Goal: Task Accomplishment & Management: Manage account settings

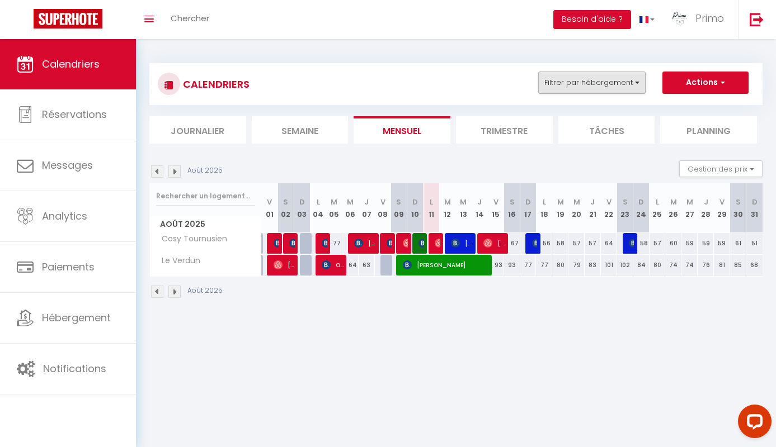
click at [599, 84] on button "Filtrer par hébergement" at bounding box center [591, 83] width 107 height 22
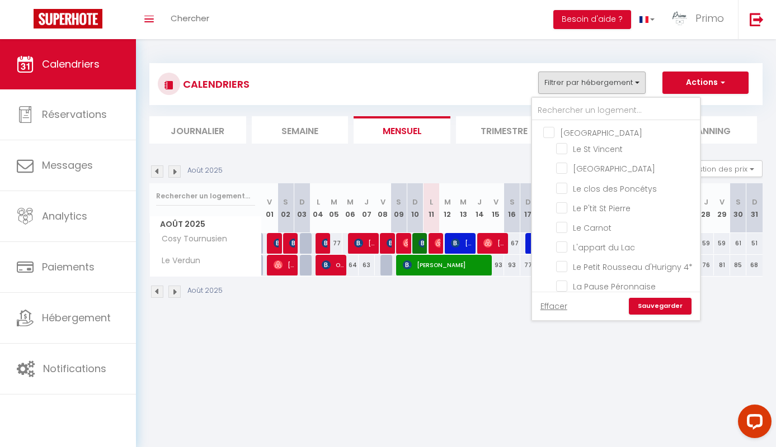
click at [575, 135] on input "[GEOGRAPHIC_DATA]" at bounding box center [627, 131] width 168 height 11
checkbox input "true"
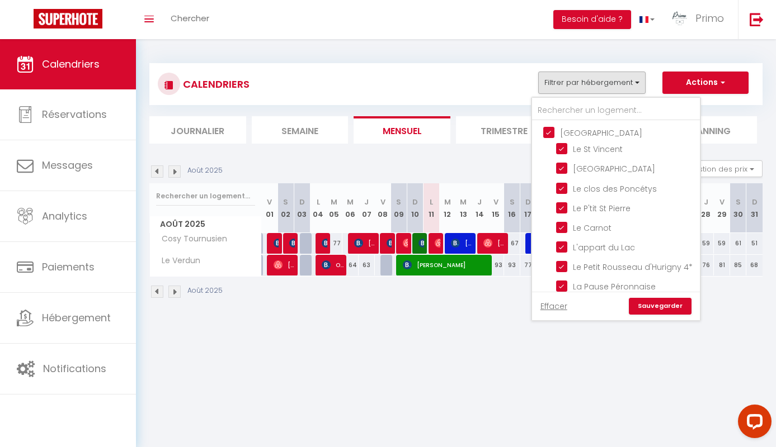
checkbox input "true"
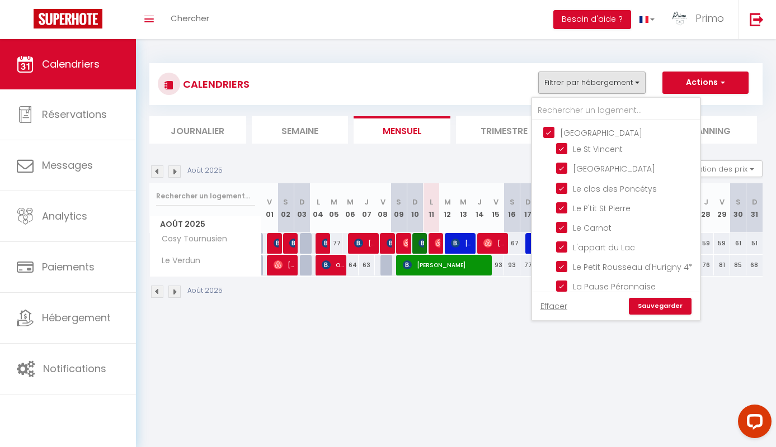
checkbox input "true"
checkbox input "false"
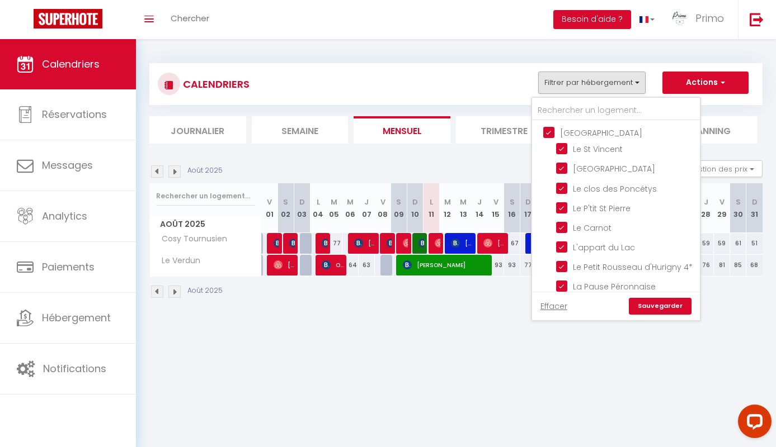
checkbox input "false"
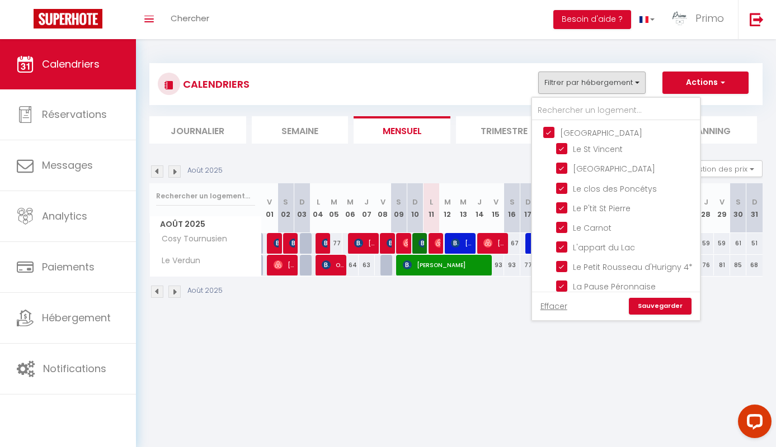
checkbox input "false"
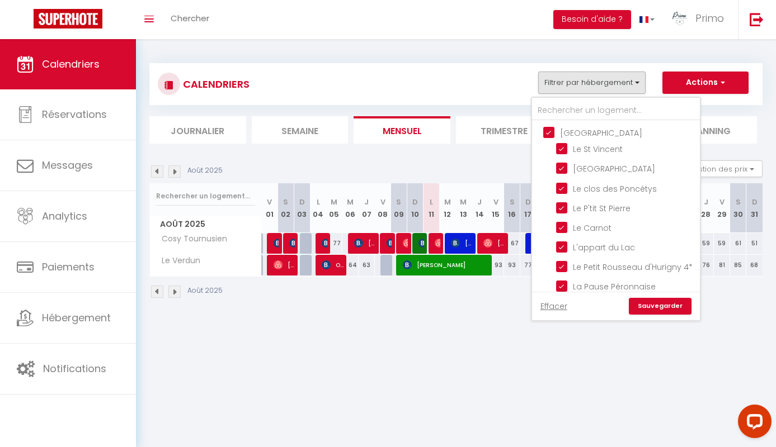
checkbox input "false"
click at [648, 300] on link "Sauvegarder" at bounding box center [659, 306] width 63 height 17
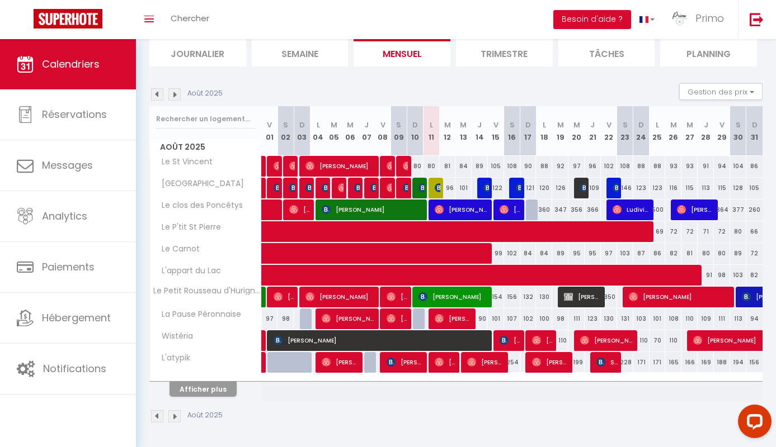
scroll to position [77, 0]
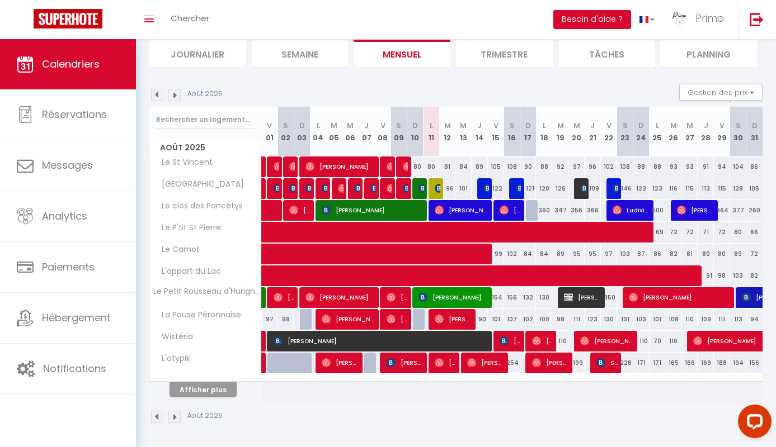
click at [206, 387] on button "Afficher plus" at bounding box center [202, 389] width 67 height 15
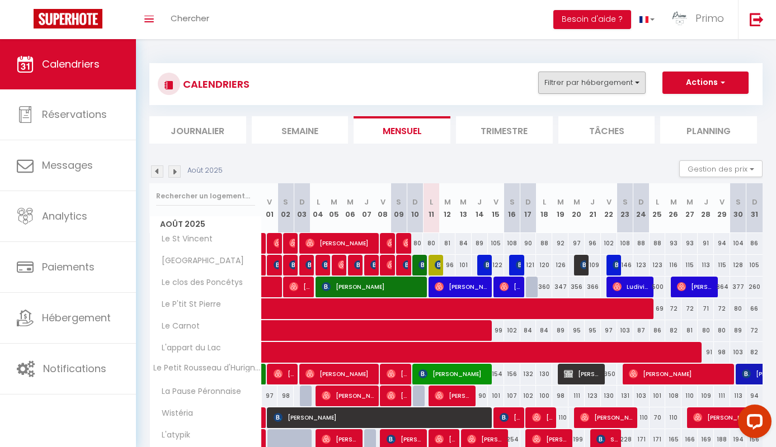
scroll to position [0, 0]
click at [579, 79] on button "Filtrer par hébergement" at bounding box center [591, 83] width 107 height 22
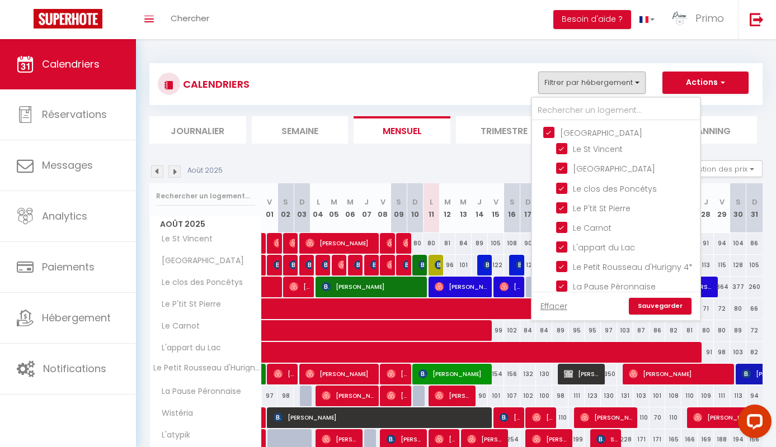
click at [561, 131] on input "[GEOGRAPHIC_DATA]" at bounding box center [627, 131] width 168 height 11
checkbox input "false"
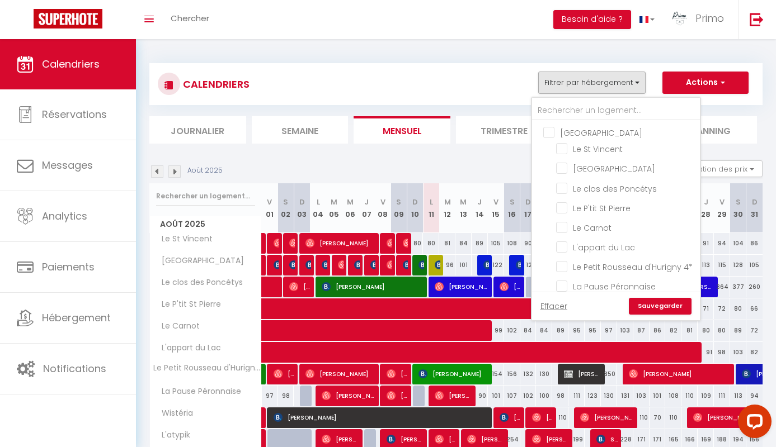
checkbox input "false"
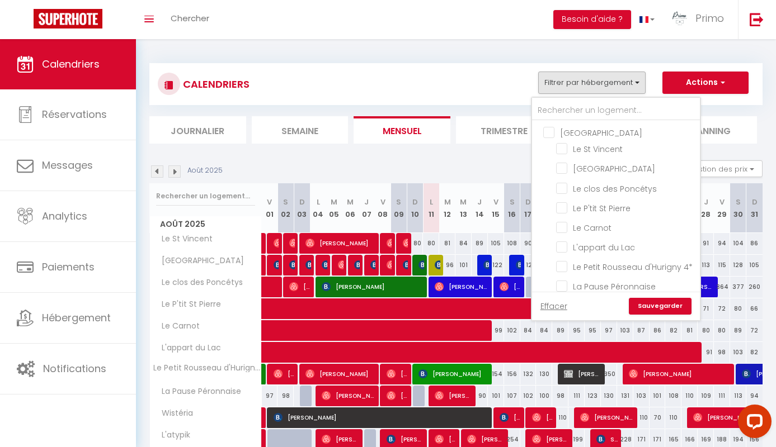
checkbox input "false"
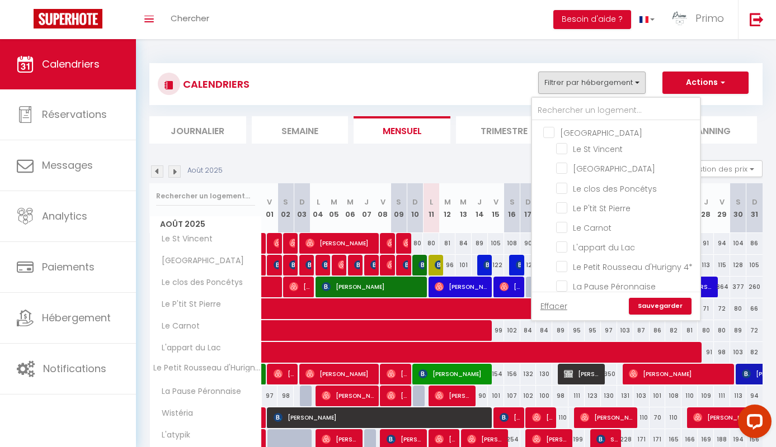
checkbox input "false"
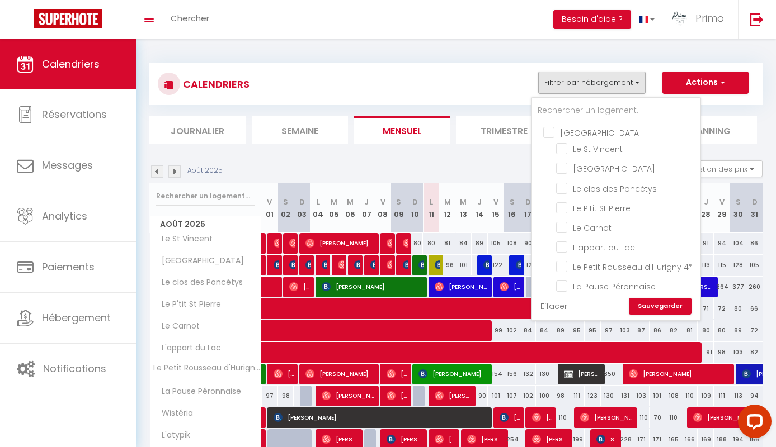
checkbox input "false"
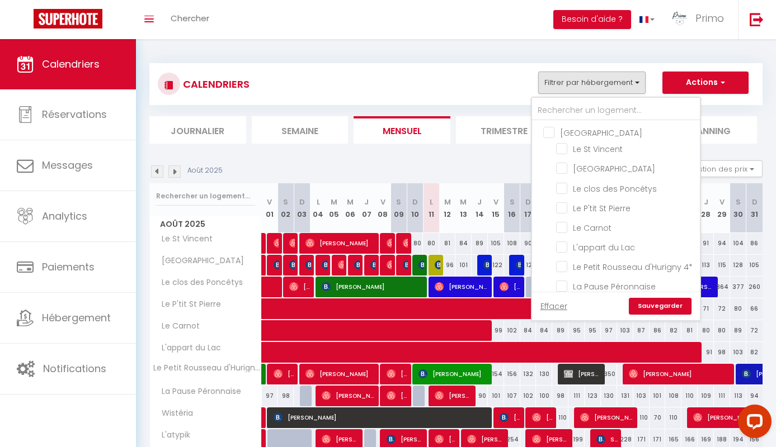
checkbox input "false"
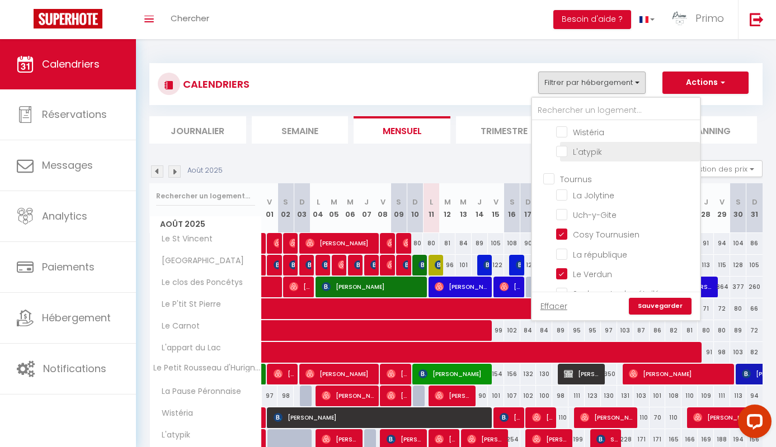
scroll to position [185, 0]
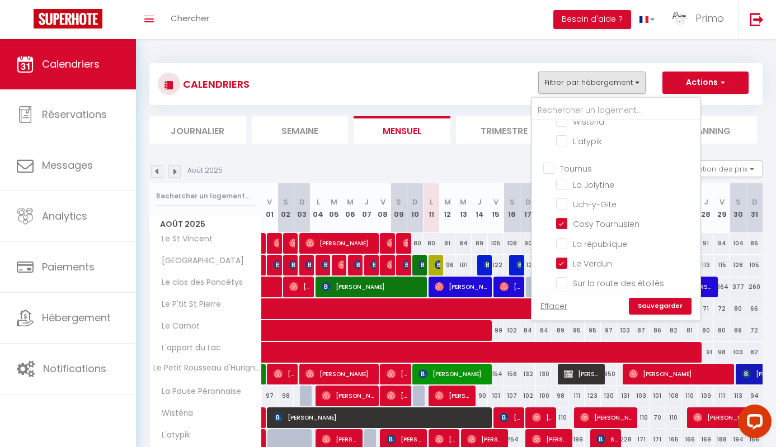
click at [580, 172] on input "Tournus" at bounding box center [627, 167] width 168 height 11
checkbox input "true"
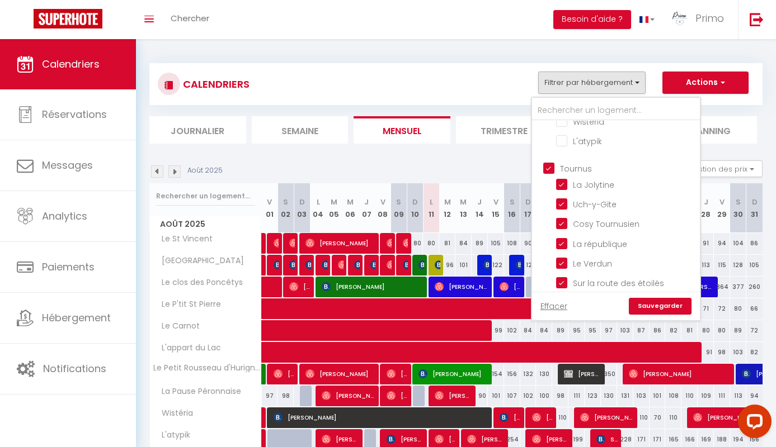
checkbox input "true"
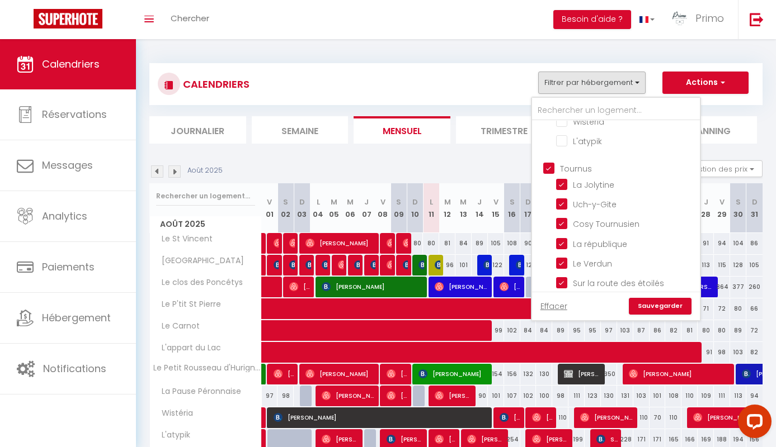
checkbox input "true"
checkbox input "false"
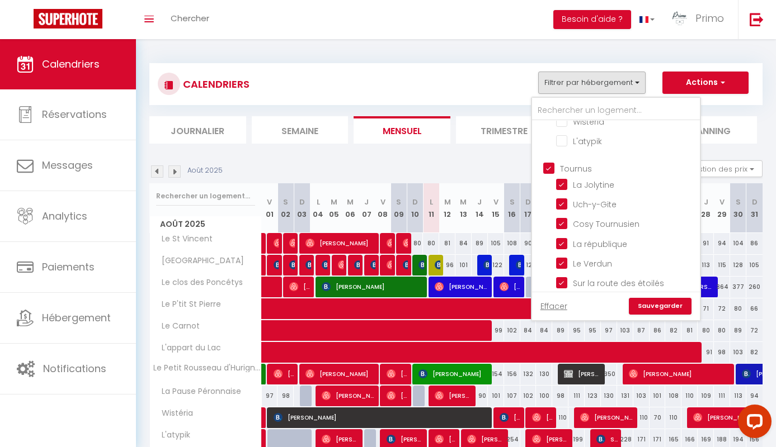
checkbox input "false"
click at [653, 305] on link "Sauvegarder" at bounding box center [659, 306] width 63 height 17
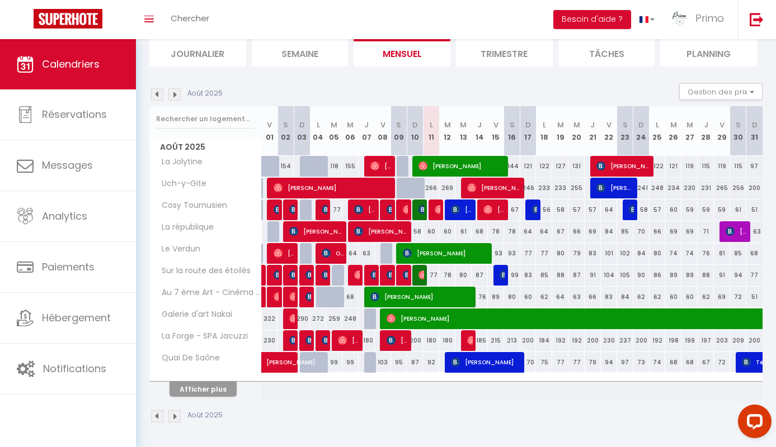
scroll to position [77, 0]
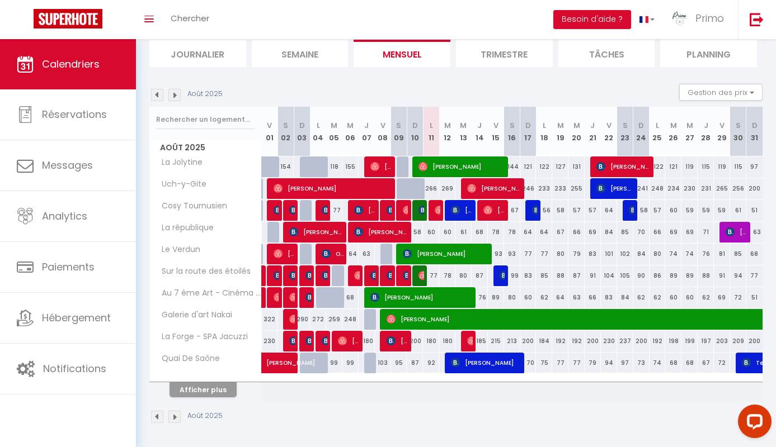
click at [214, 394] on button "Afficher plus" at bounding box center [202, 389] width 67 height 15
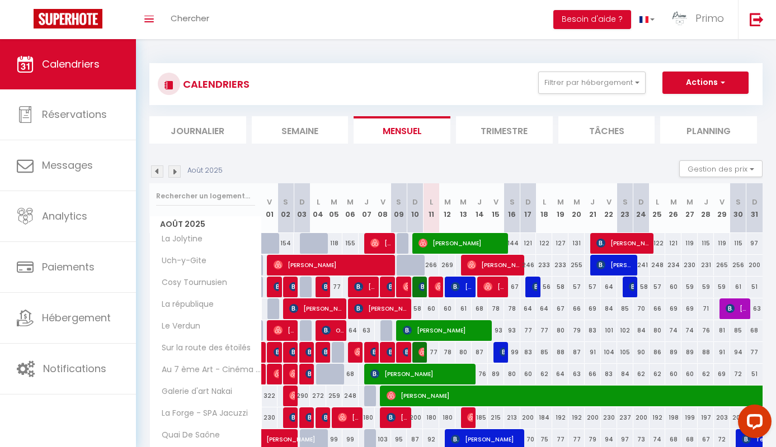
scroll to position [0, 0]
click at [588, 80] on button "Filtrer par hébergement" at bounding box center [591, 83] width 107 height 22
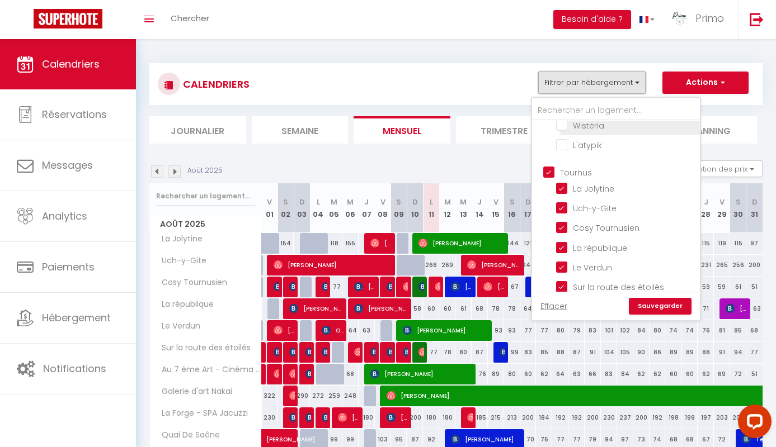
scroll to position [186, 0]
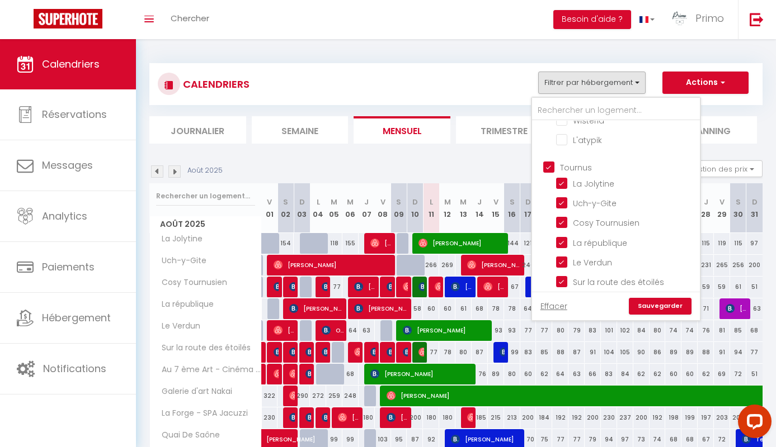
click at [580, 171] on input "Tournus" at bounding box center [627, 166] width 168 height 11
checkbox input "false"
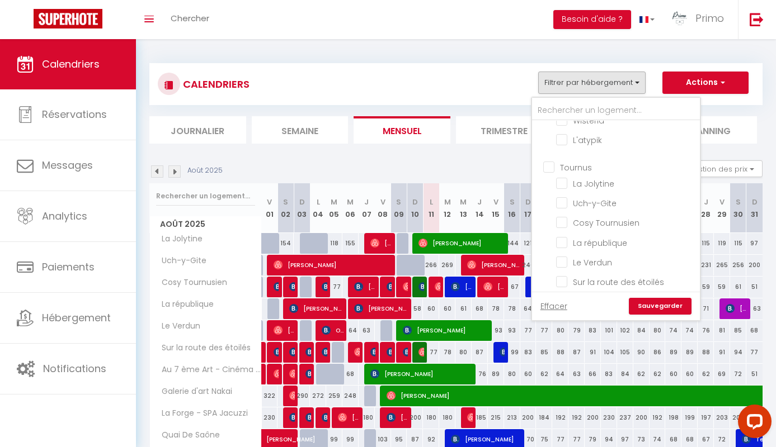
checkbox input "false"
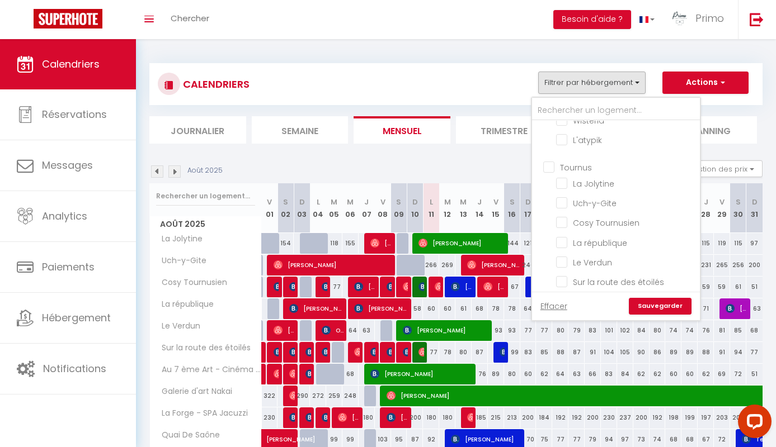
checkbox input "false"
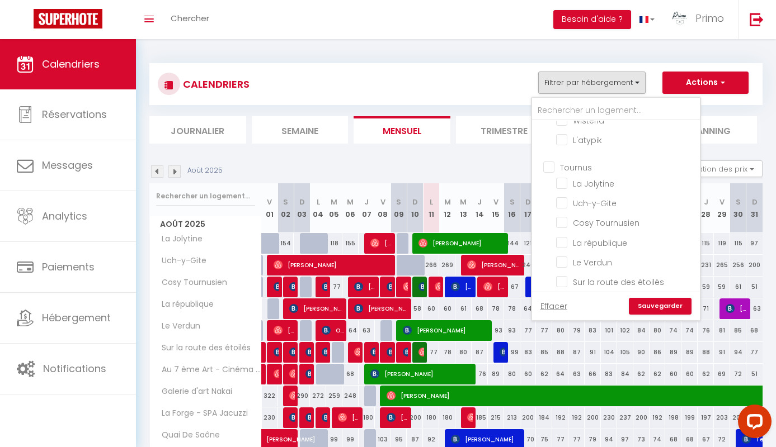
checkbox input "false"
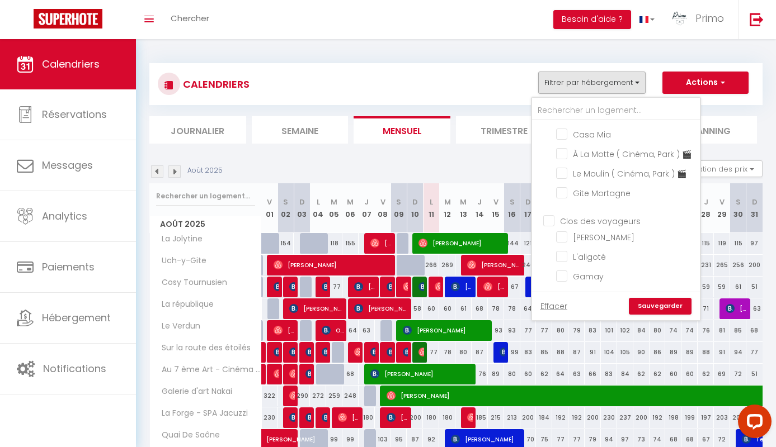
scroll to position [446, 0]
click at [566, 215] on input "Clos des voyageurs" at bounding box center [627, 219] width 168 height 11
checkbox input "true"
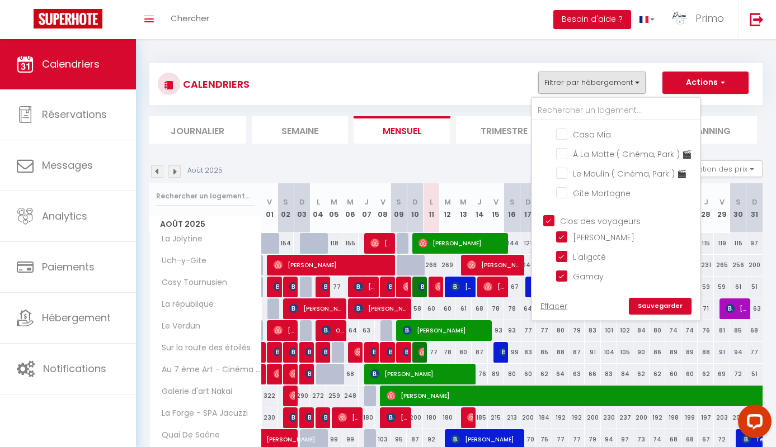
checkbox input "true"
click at [660, 305] on link "Sauvegarder" at bounding box center [659, 306] width 63 height 17
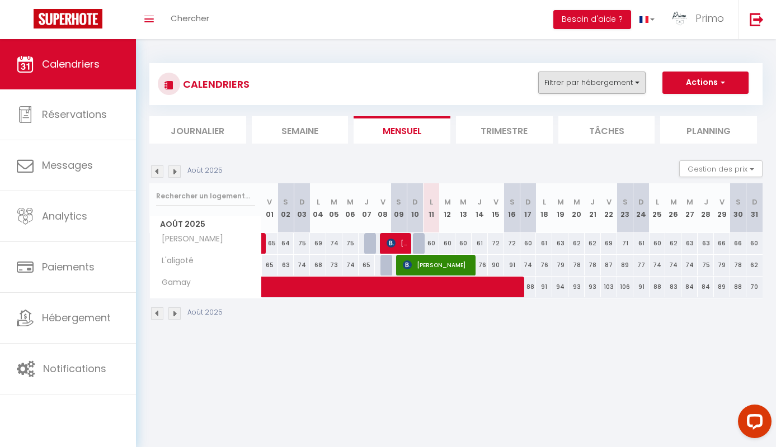
click at [597, 82] on button "Filtrer par hébergement" at bounding box center [591, 83] width 107 height 22
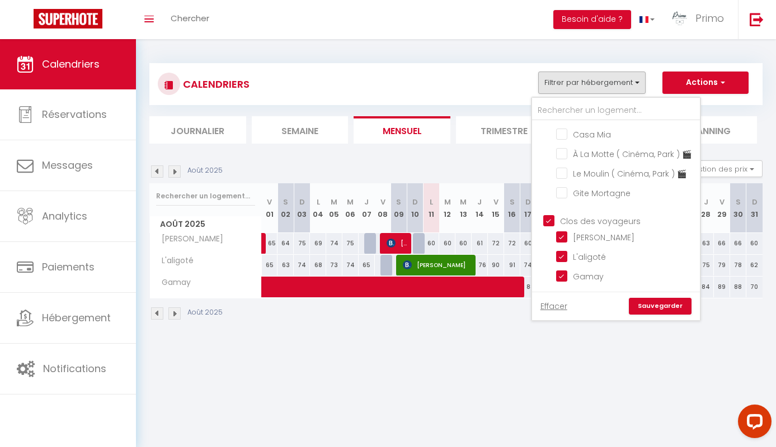
click at [582, 216] on input "Clos des voyageurs" at bounding box center [627, 219] width 168 height 11
checkbox input "false"
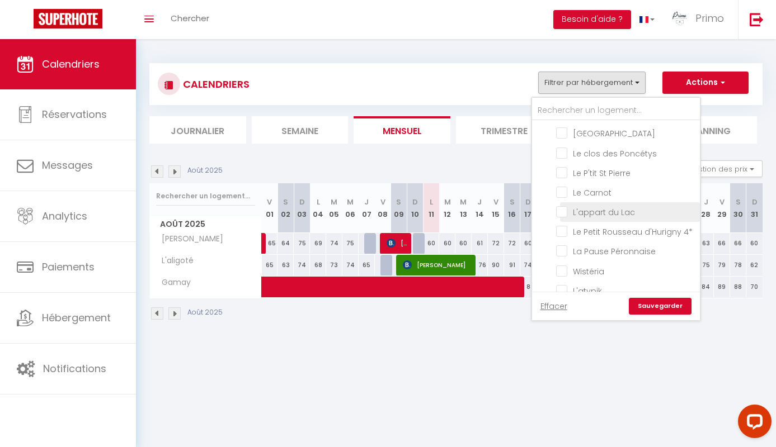
scroll to position [35, 0]
click at [579, 231] on input "Le Petit Rousseau d'Hurigny 4*" at bounding box center [626, 231] width 140 height 11
checkbox input "true"
click at [642, 306] on link "Sauvegarder" at bounding box center [659, 306] width 63 height 17
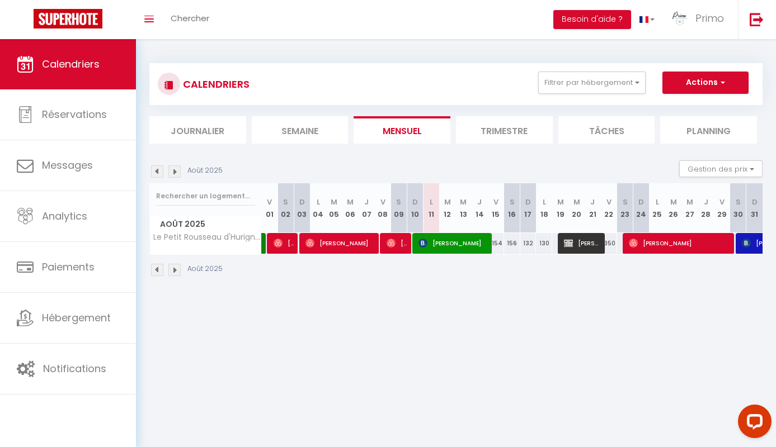
click at [399, 243] on span "[PERSON_NAME]" at bounding box center [397, 243] width 22 height 21
select select "OK"
select select "1"
select select "0"
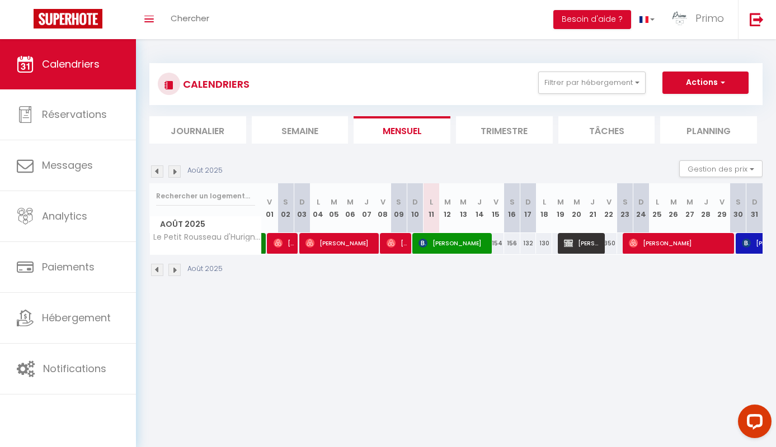
select select "1"
select select
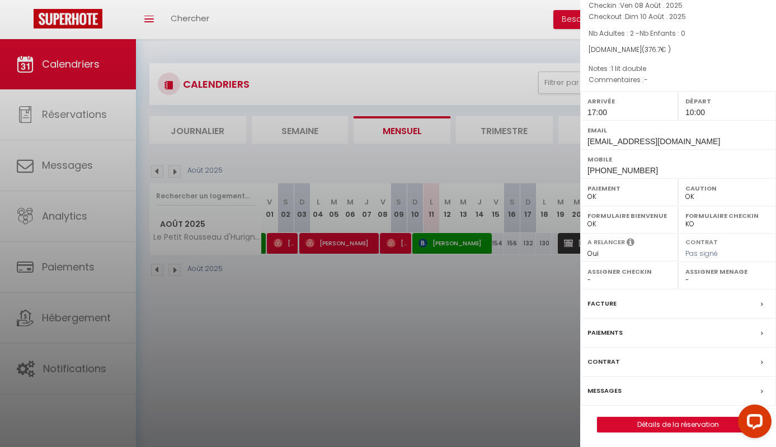
scroll to position [70, 0]
click at [702, 270] on label "Assigner Menage" at bounding box center [726, 272] width 83 height 11
select select "34347"
click at [499, 395] on div at bounding box center [388, 223] width 776 height 447
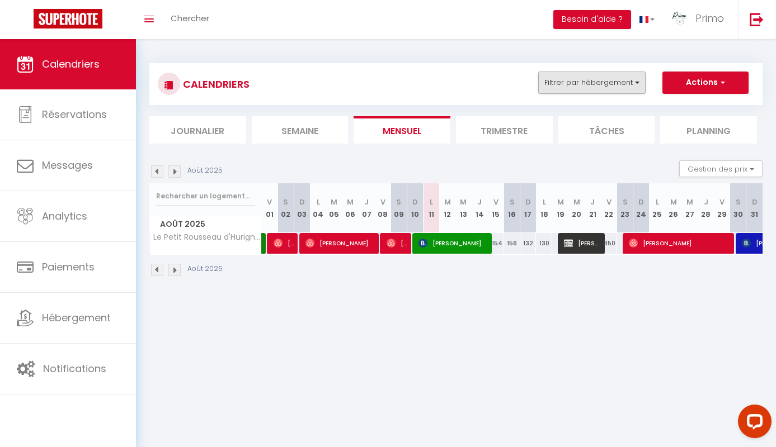
click at [594, 91] on button "Filtrer par hébergement" at bounding box center [591, 83] width 107 height 22
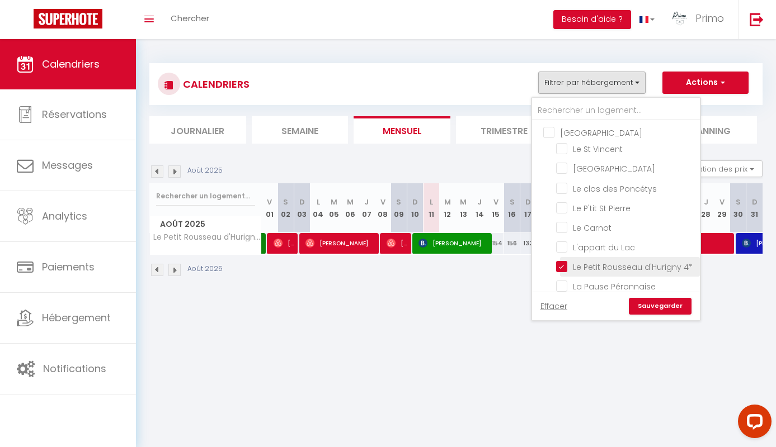
click at [577, 268] on input "Le Petit Rousseau d'Hurigny 4*" at bounding box center [626, 266] width 140 height 11
checkbox input "false"
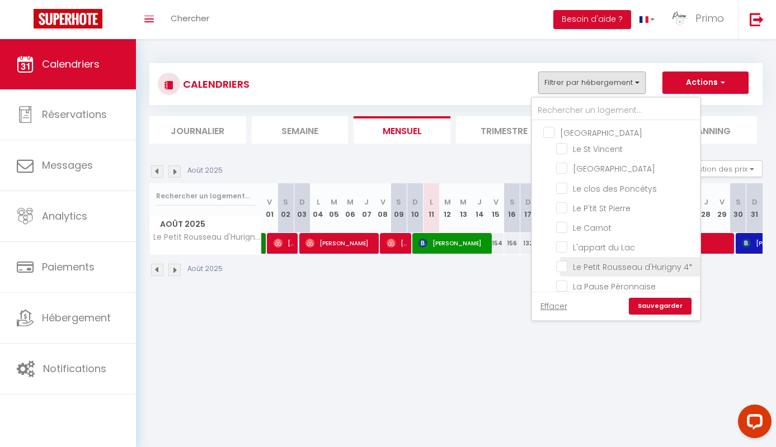
checkbox input "false"
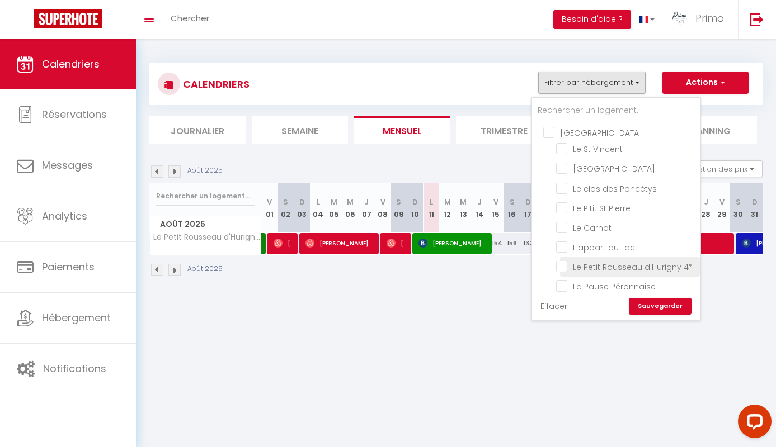
checkbox input "false"
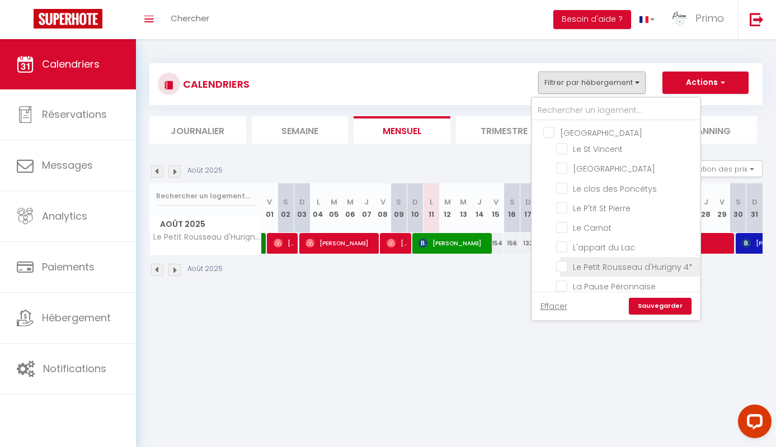
checkbox input "false"
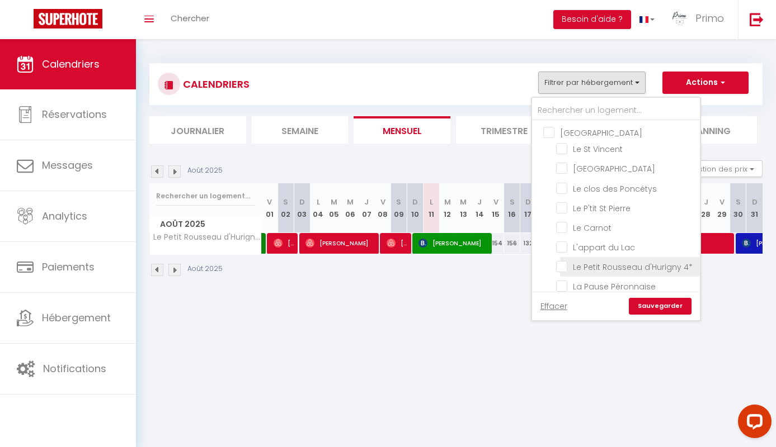
checkbox input "false"
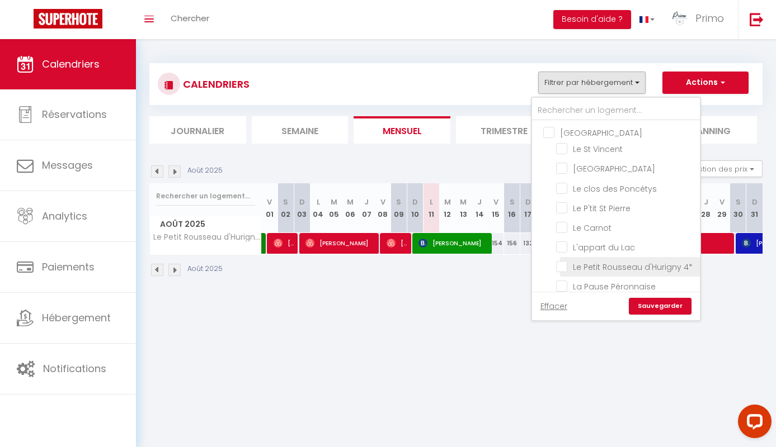
checkbox input "false"
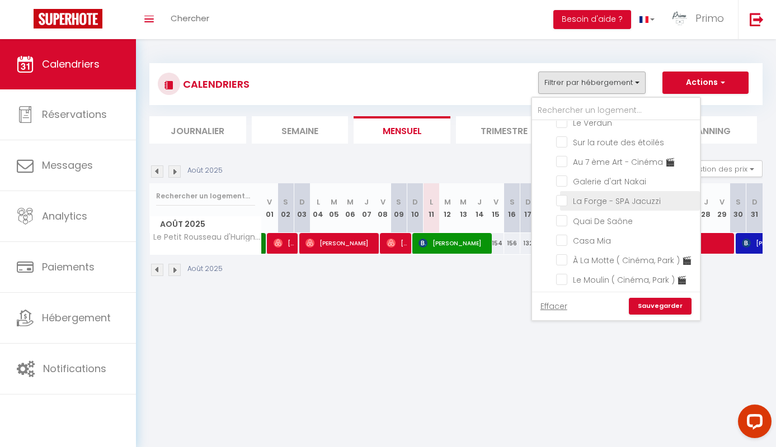
scroll to position [330, 0]
click at [597, 202] on input "La Forge - SPA Jacuzzi" at bounding box center [626, 196] width 140 height 11
checkbox input "true"
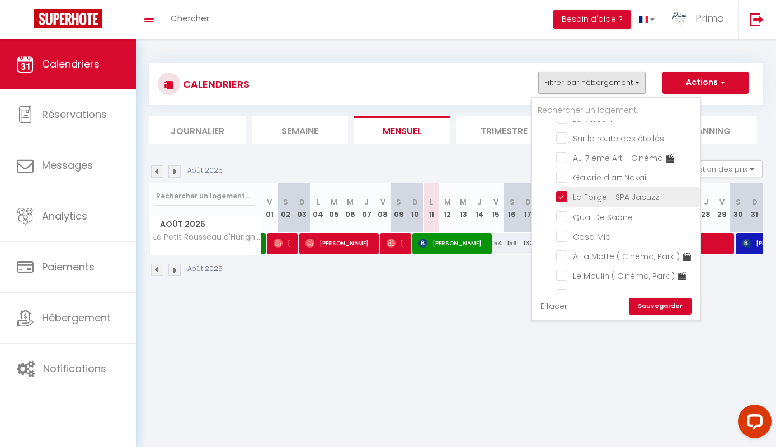
checkbox input "false"
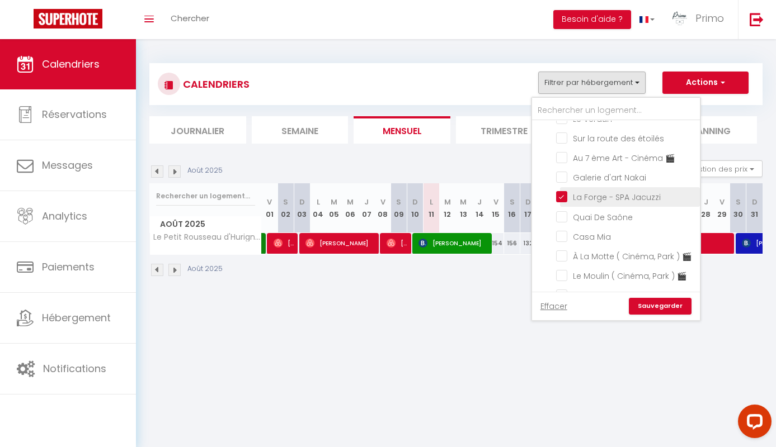
checkbox input "false"
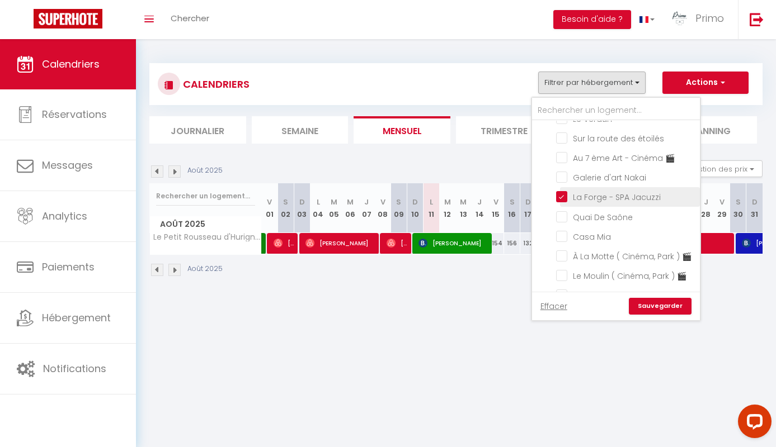
checkbox input "false"
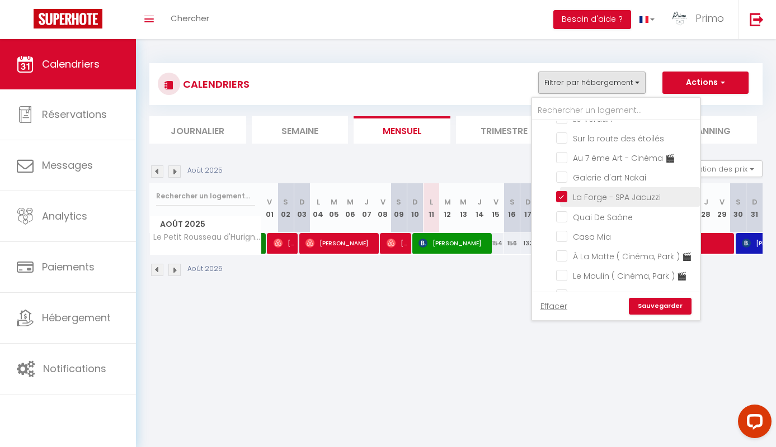
checkbox input "false"
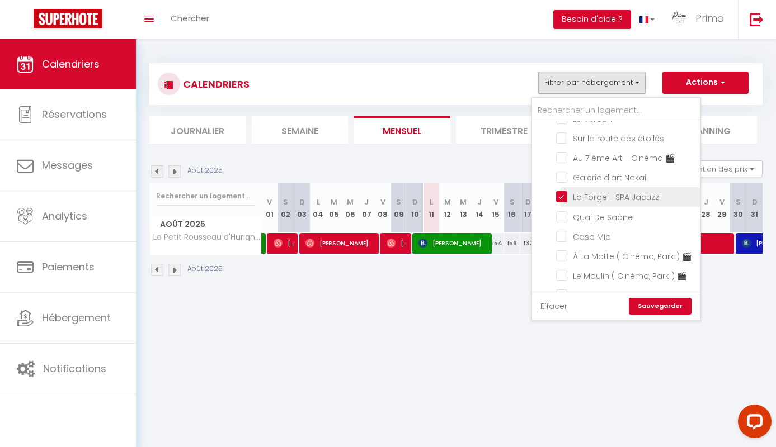
checkbox input "false"
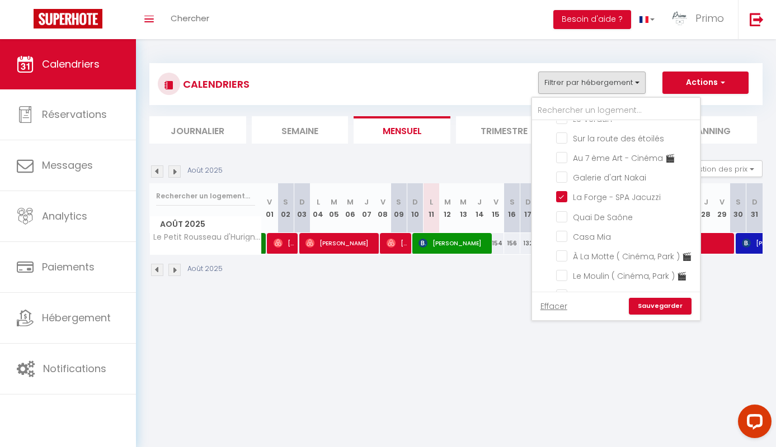
click at [661, 311] on link "Sauvegarder" at bounding box center [659, 306] width 63 height 17
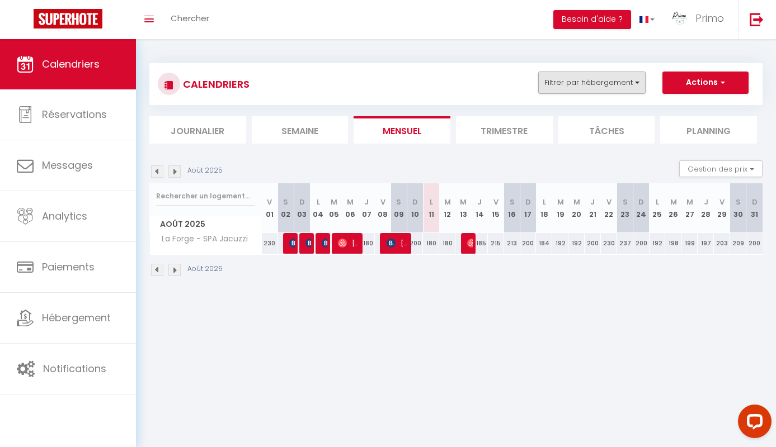
click at [630, 89] on button "Filtrer par hébergement" at bounding box center [591, 83] width 107 height 22
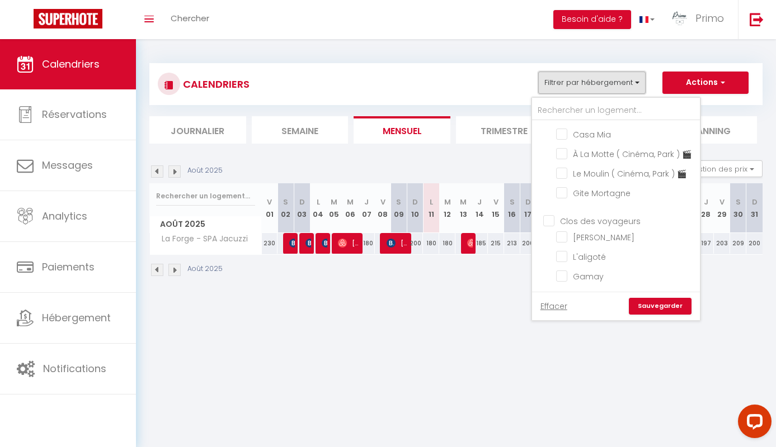
scroll to position [446, 0]
